Goal: Information Seeking & Learning: Learn about a topic

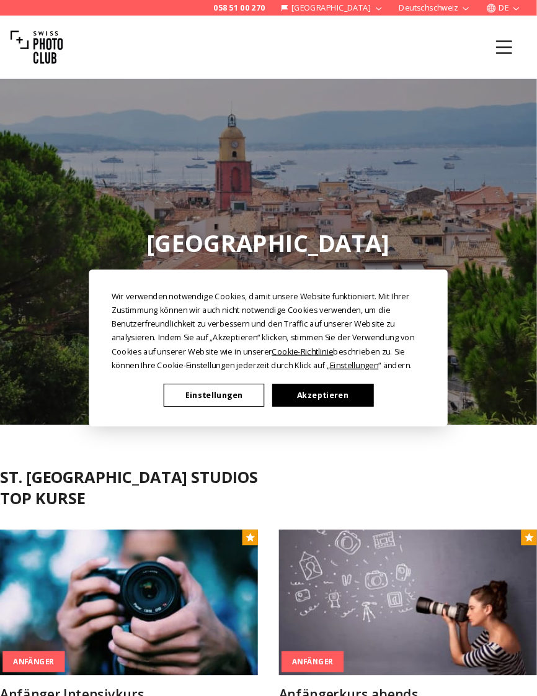
scroll to position [4, 0]
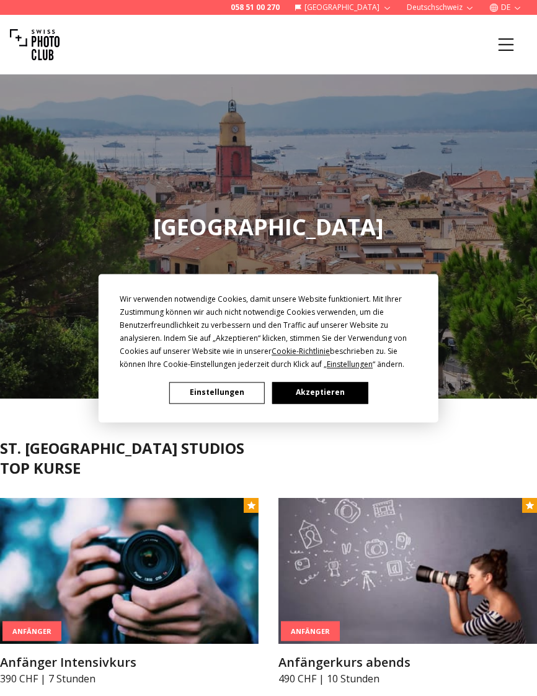
click at [305, 385] on button "Akzeptieren" at bounding box center [320, 393] width 96 height 22
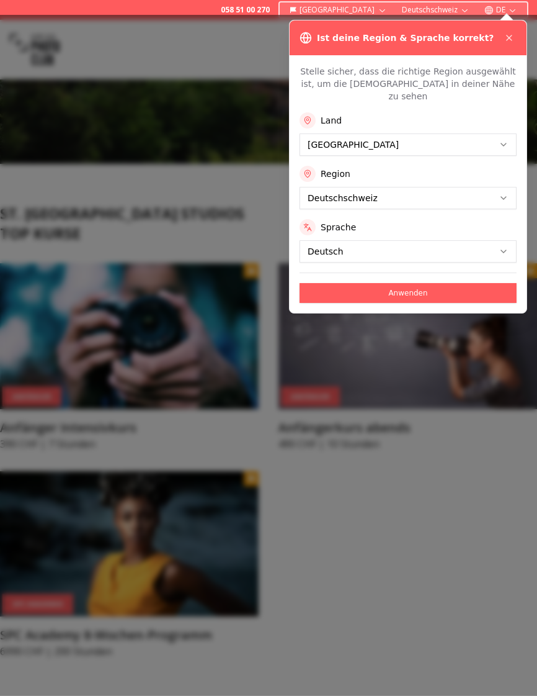
scroll to position [246, 0]
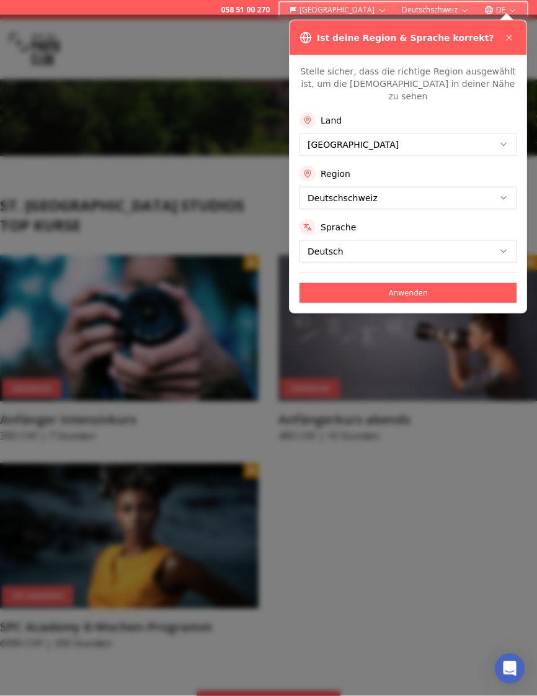
click at [101, 139] on div at bounding box center [268, 355] width 537 height 681
click at [508, 34] on button at bounding box center [509, 37] width 15 height 15
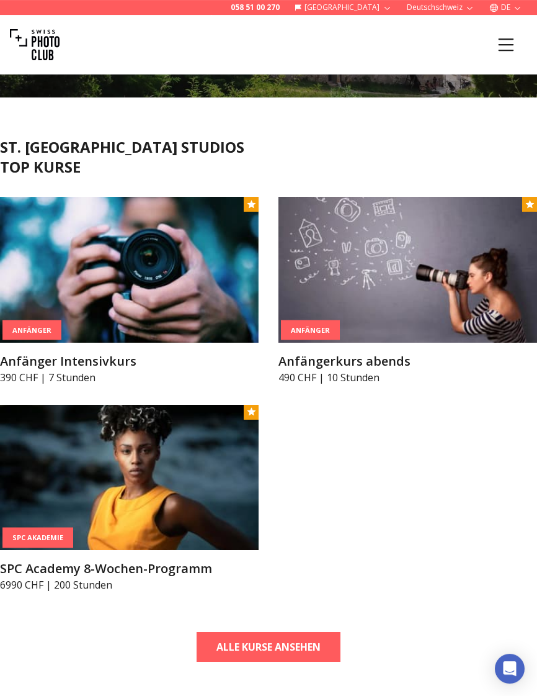
scroll to position [305, 0]
click at [81, 282] on img at bounding box center [129, 270] width 259 height 146
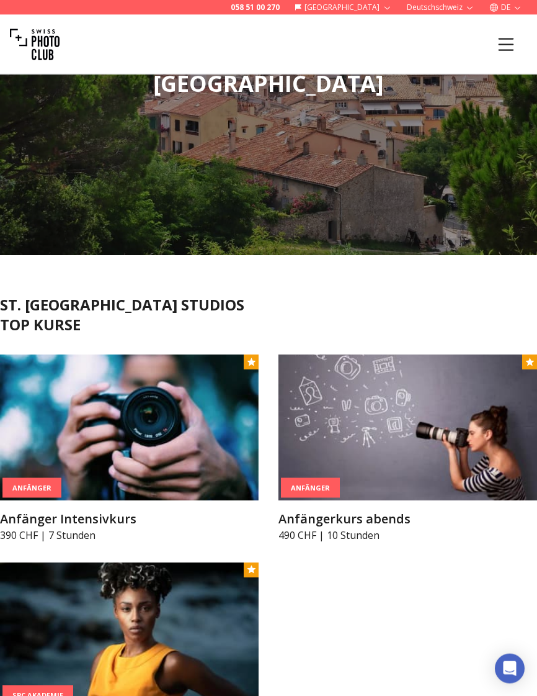
scroll to position [149, 0]
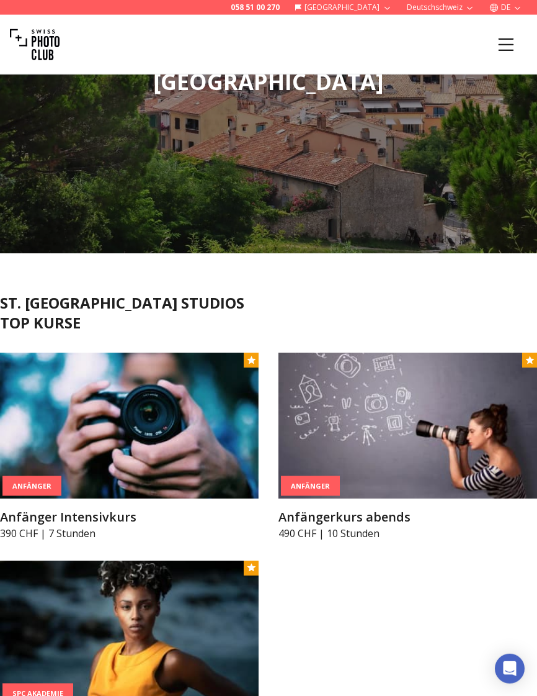
click at [44, 474] on img at bounding box center [129, 426] width 259 height 146
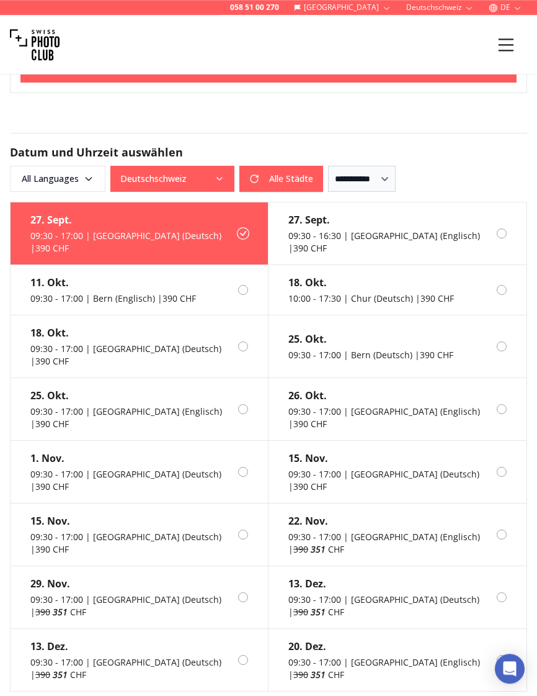
scroll to position [1311, 0]
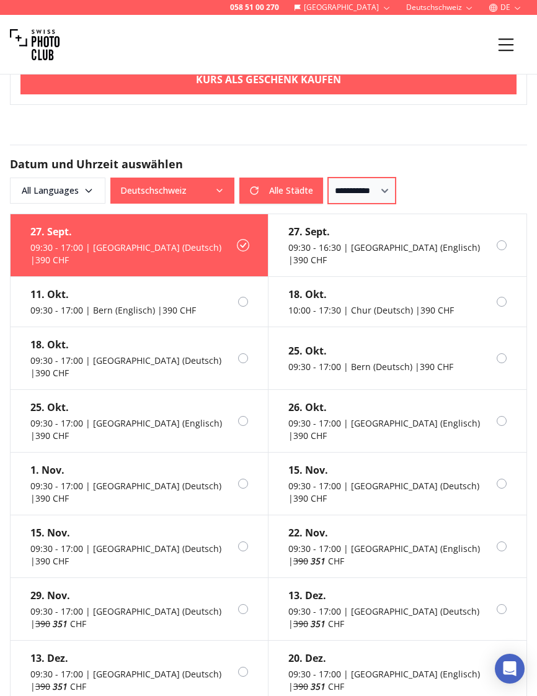
click at [396, 178] on select "**********" at bounding box center [362, 191] width 68 height 26
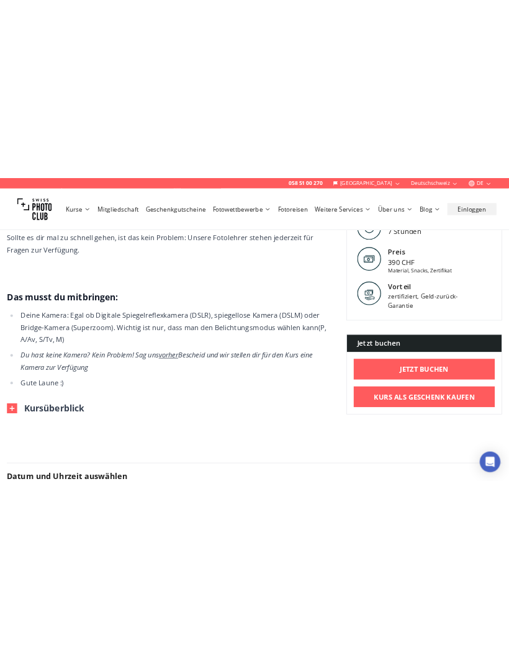
scroll to position [549, 0]
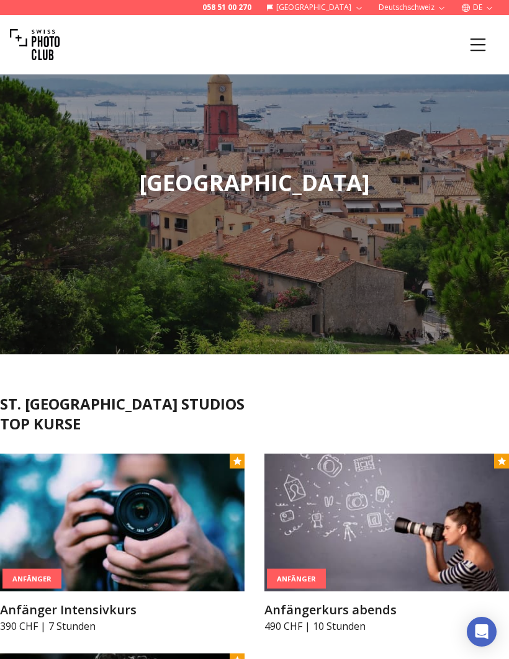
scroll to position [109, 0]
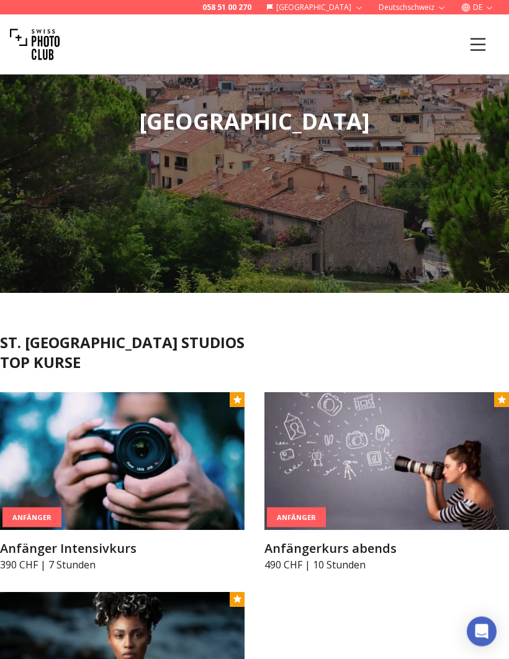
click at [292, 529] on img at bounding box center [386, 462] width 245 height 138
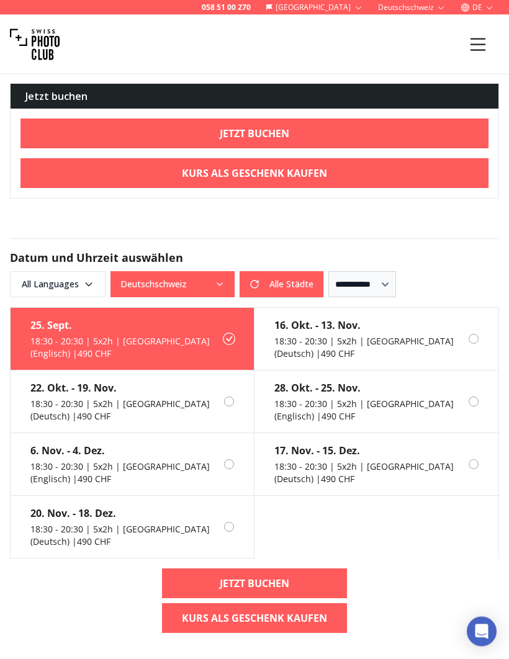
scroll to position [1153, 0]
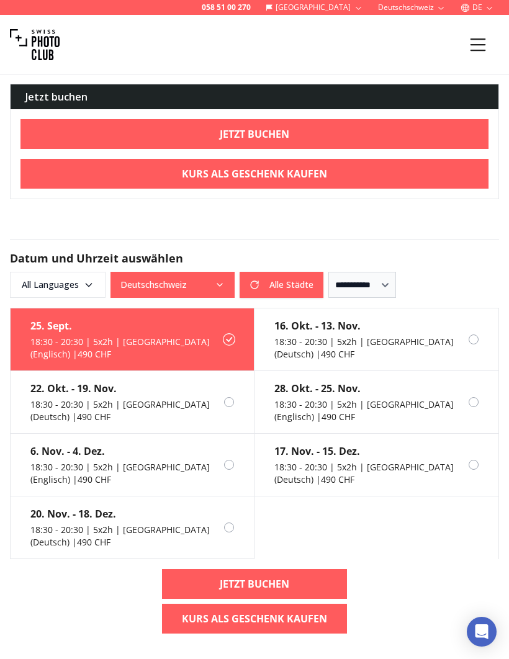
click at [294, 453] on div "17. Nov. - 15. Dez. 18:30 - 20:30 | 5x2h | Zurich (Deutsch) | 490 CHF" at bounding box center [361, 465] width 214 height 62
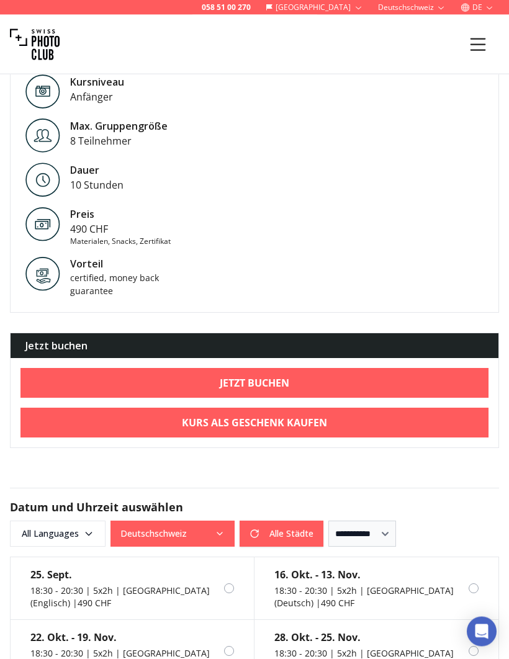
scroll to position [152, 0]
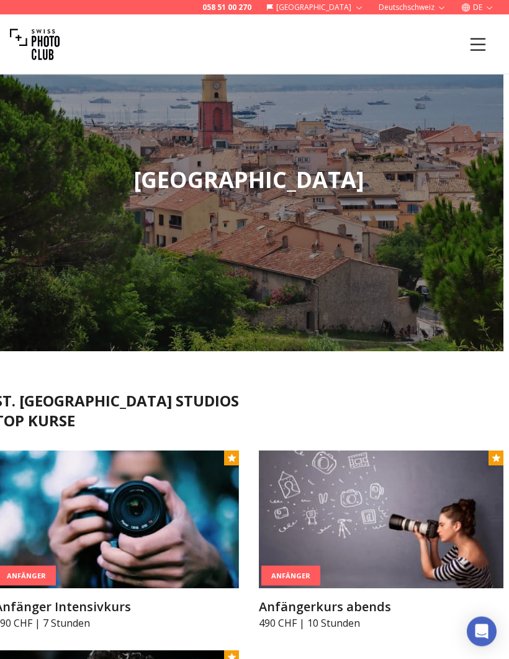
scroll to position [0, 6]
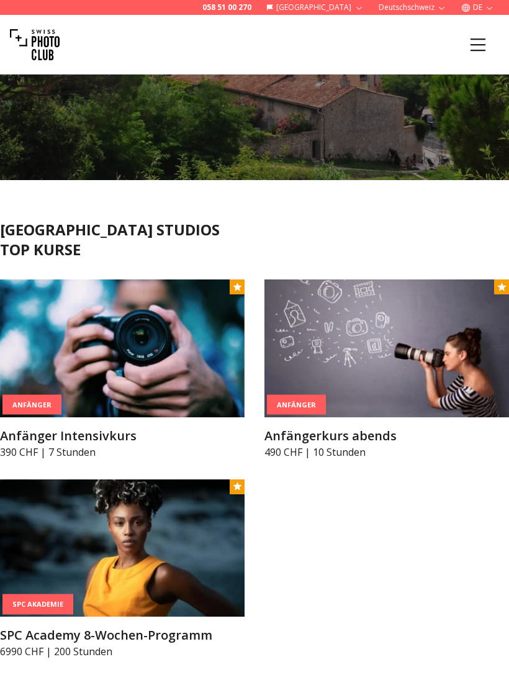
scroll to position [223, 0]
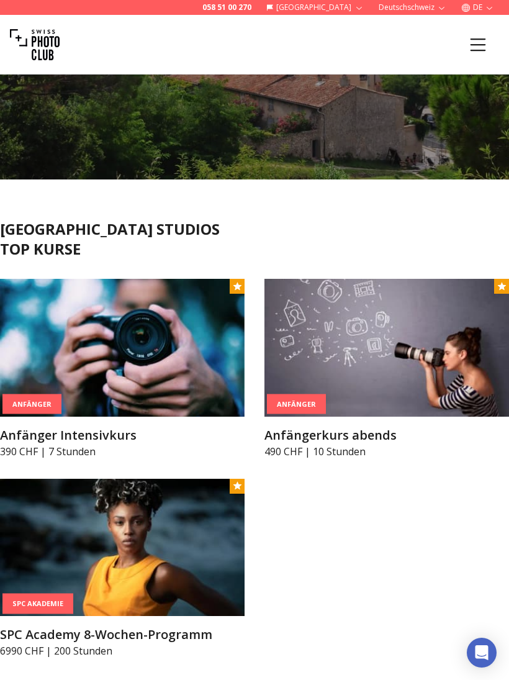
click at [380, 436] on h3 "Anfängerkurs abends" at bounding box center [386, 434] width 245 height 17
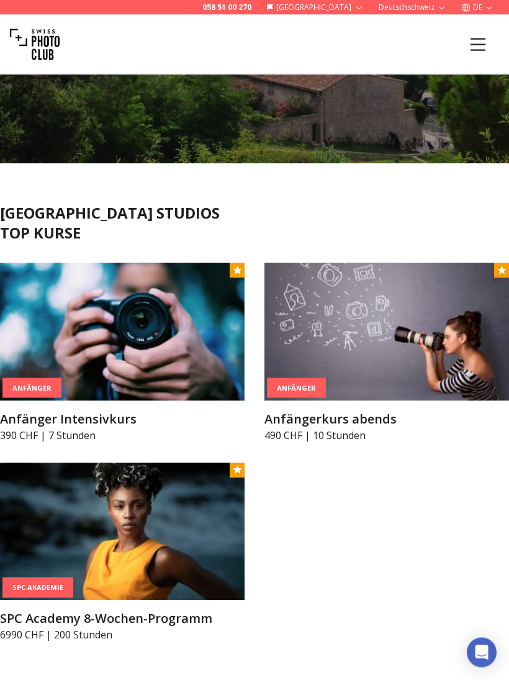
scroll to position [239, 0]
click at [102, 348] on img at bounding box center [122, 332] width 245 height 138
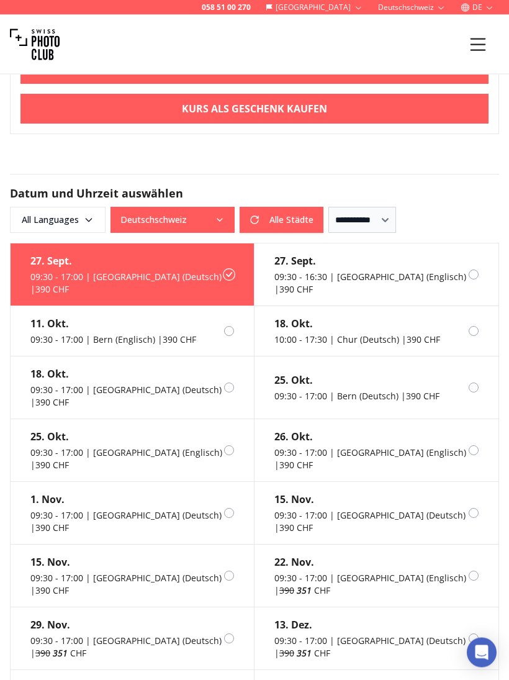
scroll to position [1319, 0]
